Goal: Transaction & Acquisition: Subscribe to service/newsletter

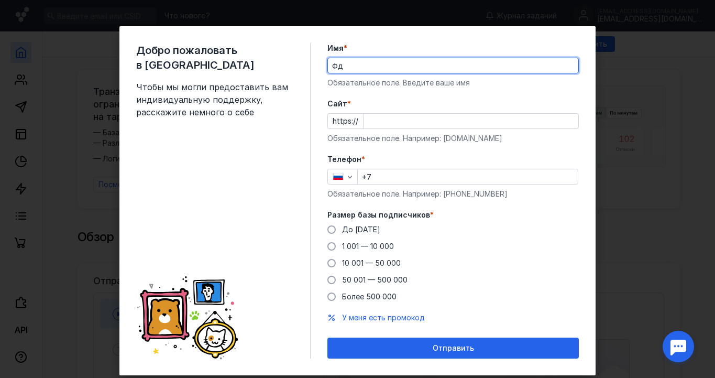
type input "Ф"
type input "[PERSON_NAME]"
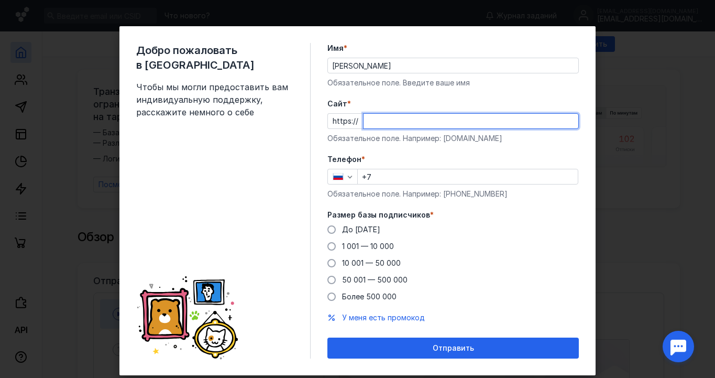
paste input "[DOMAIN_NAME]"
type input "[DOMAIN_NAME]"
click at [394, 179] on input "+7" at bounding box center [468, 176] width 220 height 15
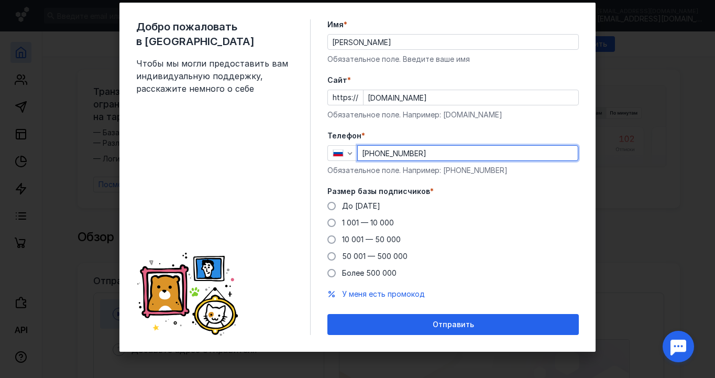
scroll to position [24, 0]
type input "[PHONE_NUMBER]"
click at [356, 240] on span "10 001 — 50 000" at bounding box center [371, 239] width 59 height 9
click at [0, 0] on input "10 001 — 50 000" at bounding box center [0, 0] width 0 height 0
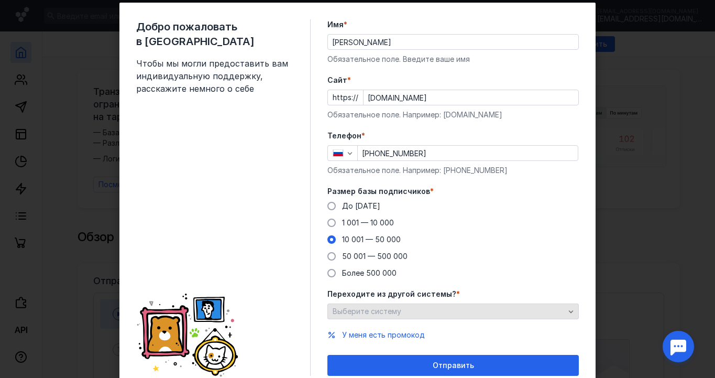
click at [397, 308] on span "Выберите систему" at bounding box center [367, 311] width 69 height 9
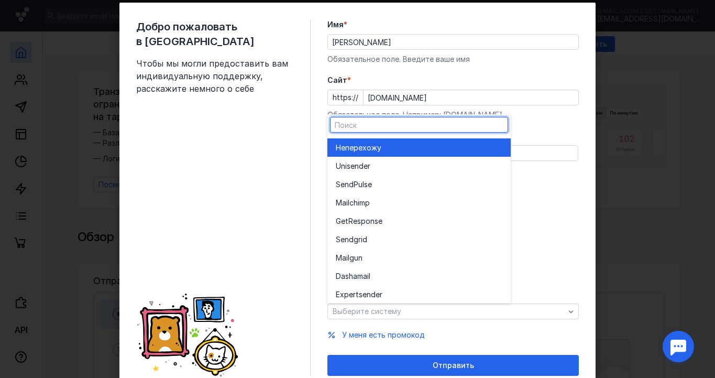
click at [415, 143] on div "Не перехожу" at bounding box center [419, 148] width 167 height 10
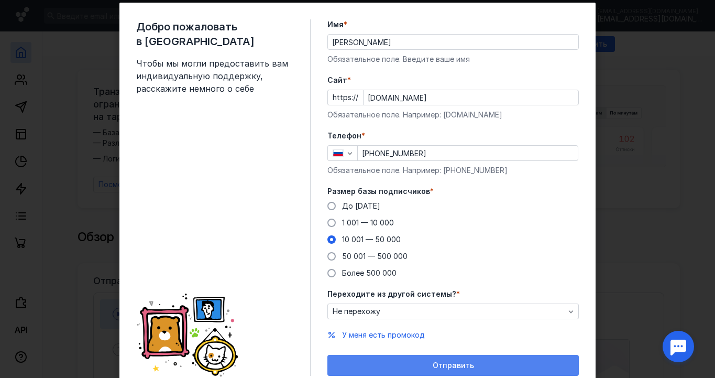
click at [401, 363] on div "Отправить" at bounding box center [453, 365] width 241 height 9
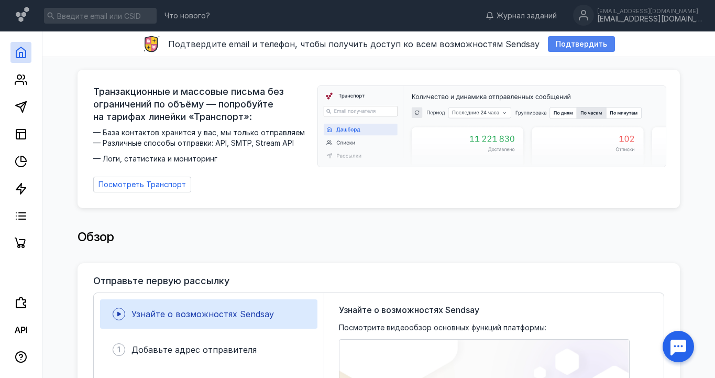
click at [577, 42] on span "Подтвердить" at bounding box center [581, 44] width 51 height 9
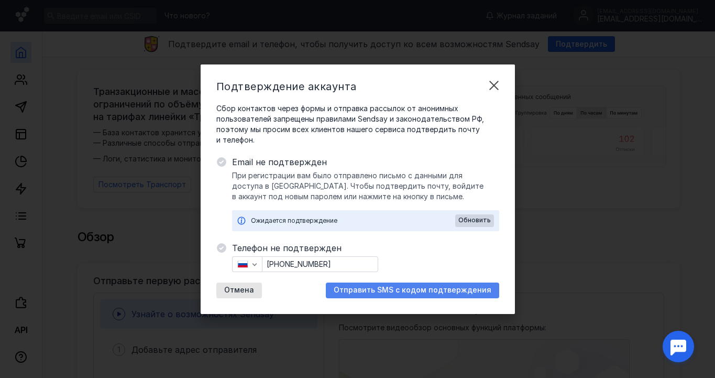
click at [430, 295] on div "Отправить SMS с кодом подтверждения" at bounding box center [412, 290] width 173 height 16
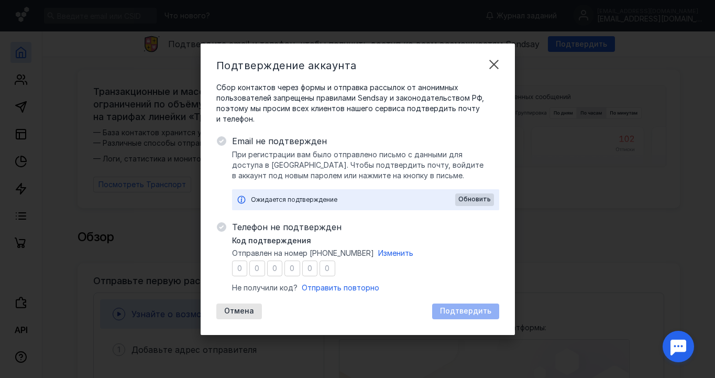
type input "6"
type input "2"
type input "0"
type input "9"
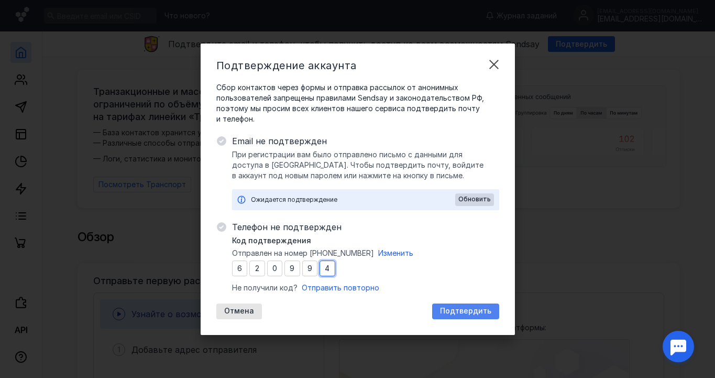
type input "4"
click at [447, 308] on span "Подтвердить" at bounding box center [465, 311] width 51 height 9
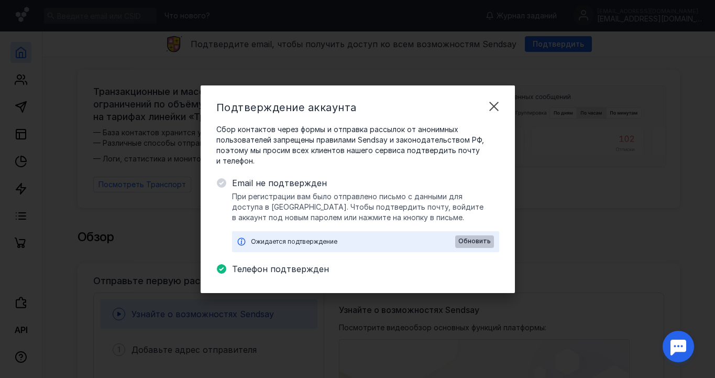
click at [479, 244] on span "Обновить" at bounding box center [475, 240] width 32 height 7
click at [480, 236] on div "Обновить" at bounding box center [474, 241] width 39 height 13
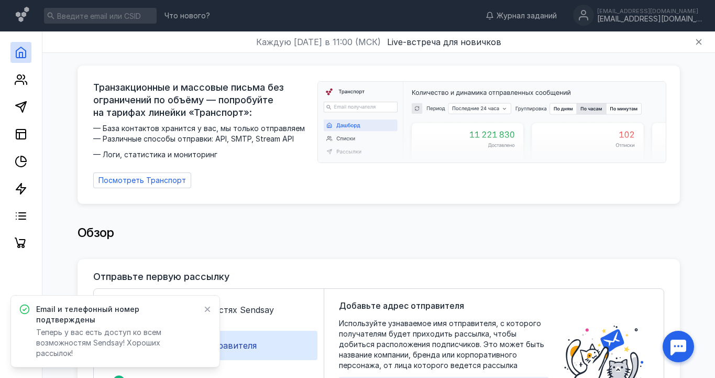
click at [206, 312] on icon at bounding box center [208, 310] width 6 height 6
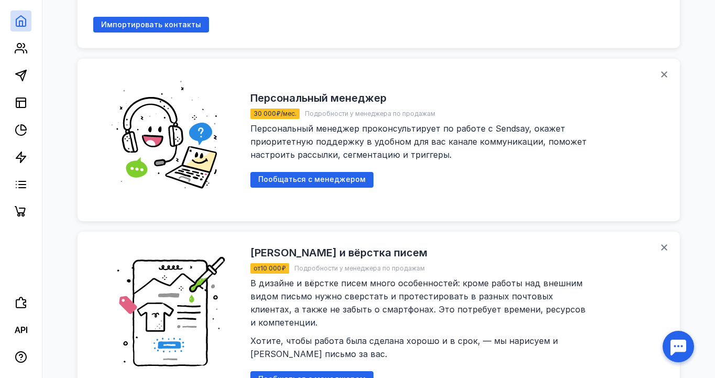
scroll to position [957, 0]
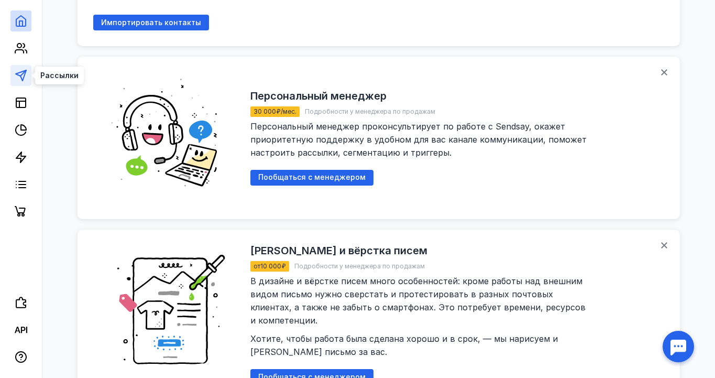
click at [21, 70] on icon at bounding box center [21, 75] width 13 height 13
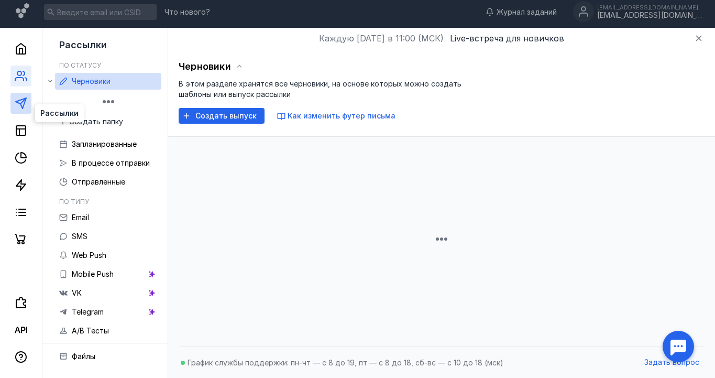
scroll to position [4, 0]
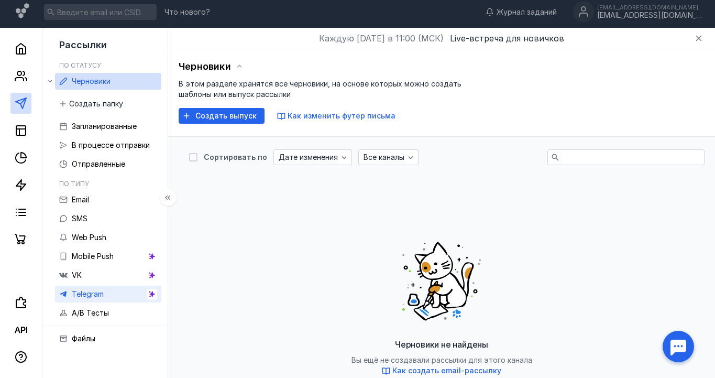
click at [101, 297] on span "Telegram" at bounding box center [88, 293] width 32 height 9
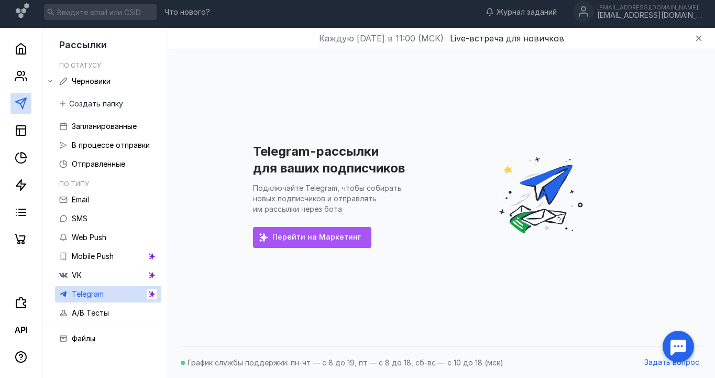
click at [311, 241] on span "Перейти на Маркетинг" at bounding box center [317, 237] width 89 height 9
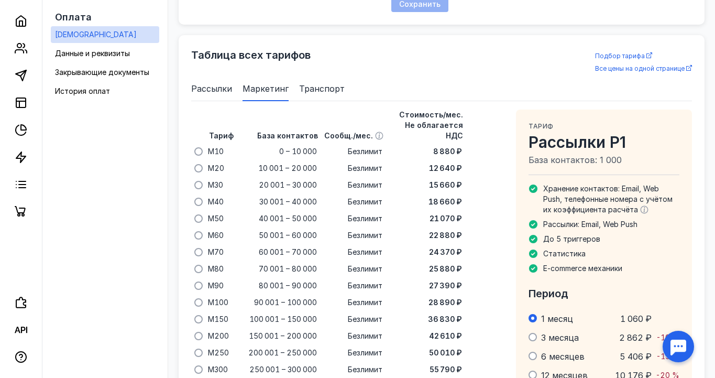
scroll to position [697, 0]
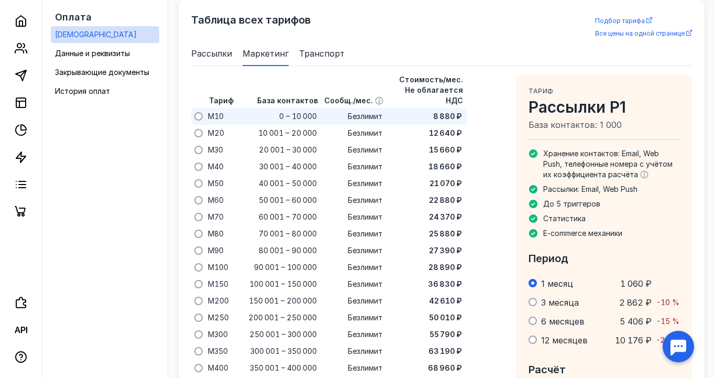
click at [208, 111] on span "M10" at bounding box center [216, 116] width 16 height 10
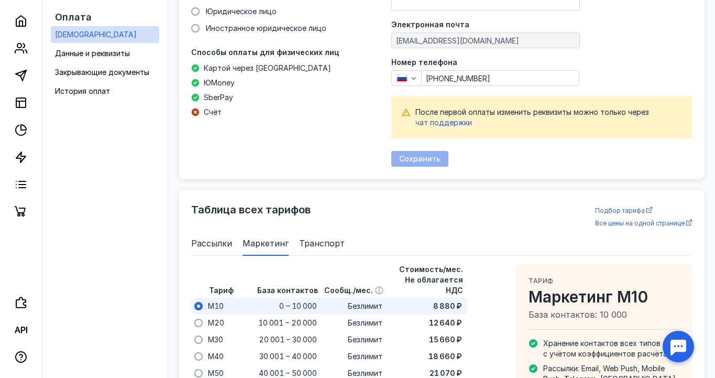
scroll to position [502, 0]
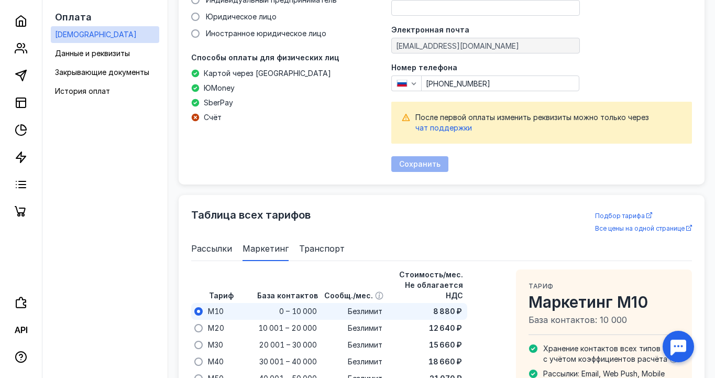
click at [203, 254] on span "Рассылки" at bounding box center [211, 248] width 41 height 13
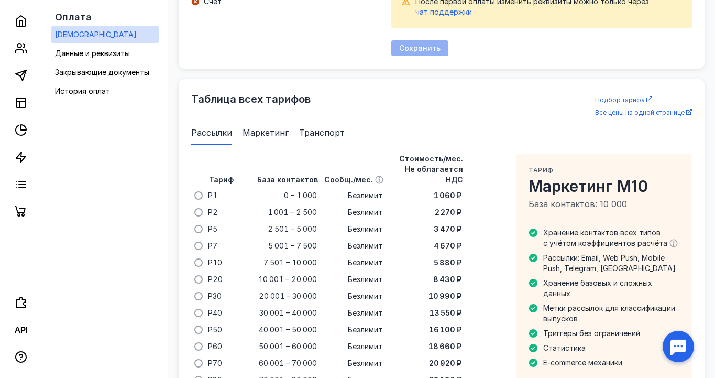
scroll to position [619, 0]
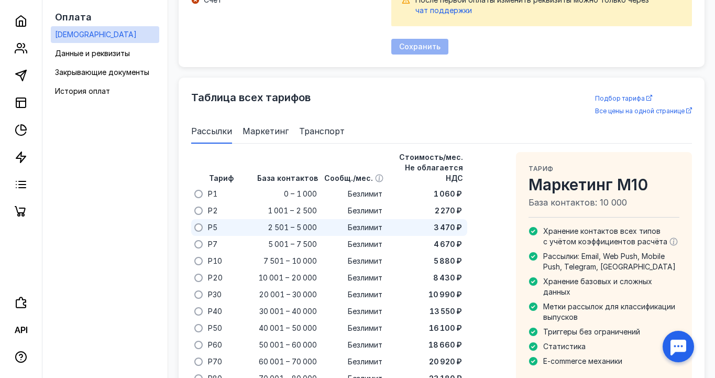
click at [201, 223] on span at bounding box center [198, 227] width 8 height 8
click at [0, 0] on input "radio" at bounding box center [0, 0] width 0 height 0
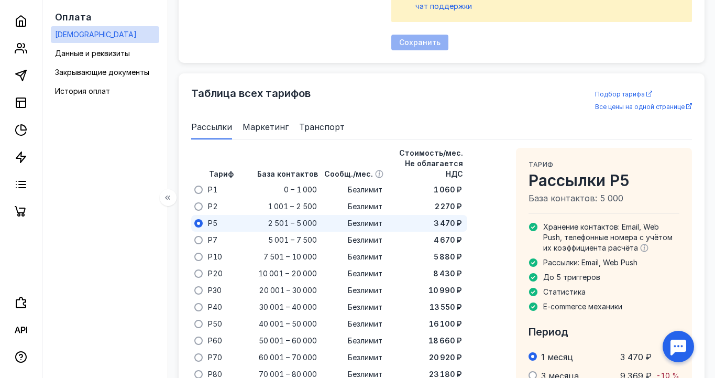
scroll to position [625, 0]
